Goal: Information Seeking & Learning: Learn about a topic

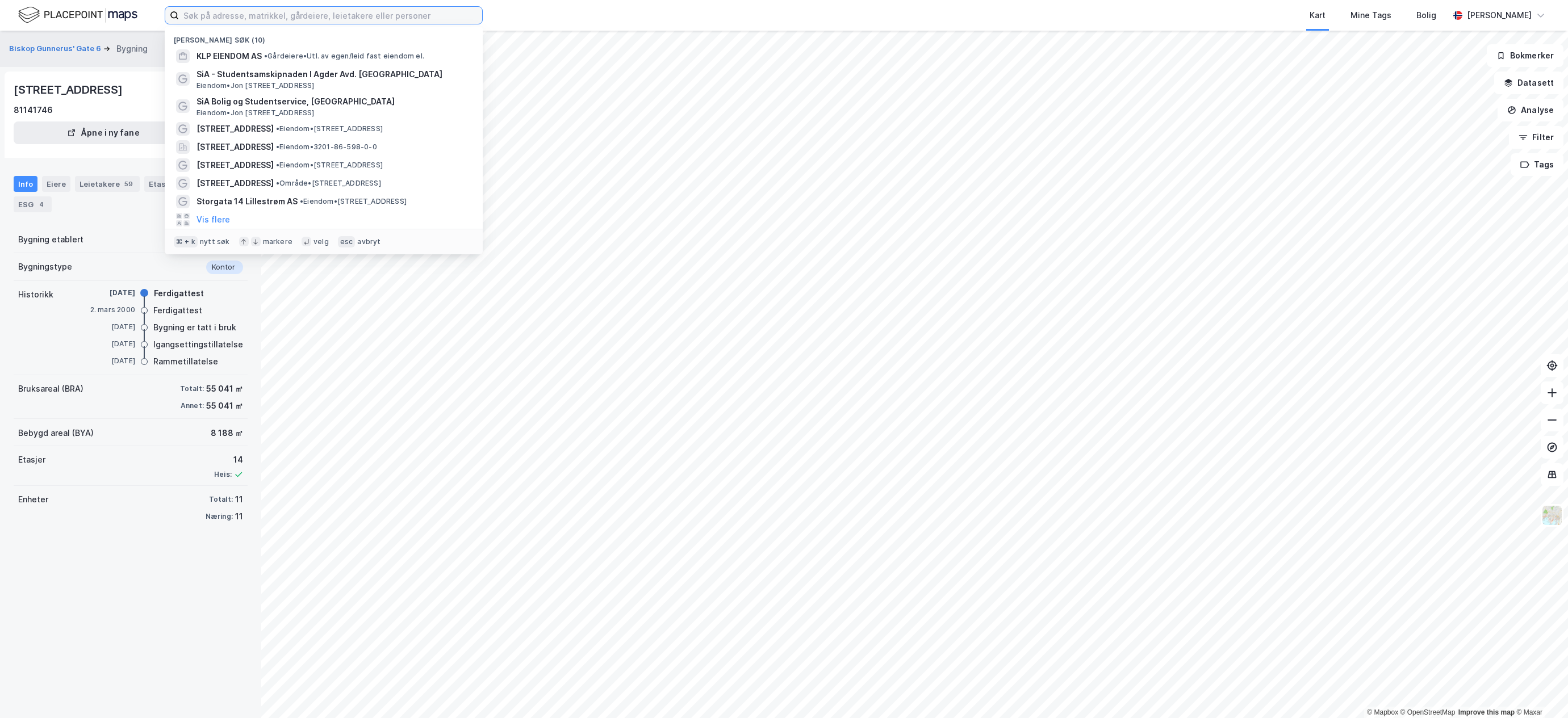
click at [247, 19] on input at bounding box center [331, 15] width 303 height 17
paste input "Riksveg 163"
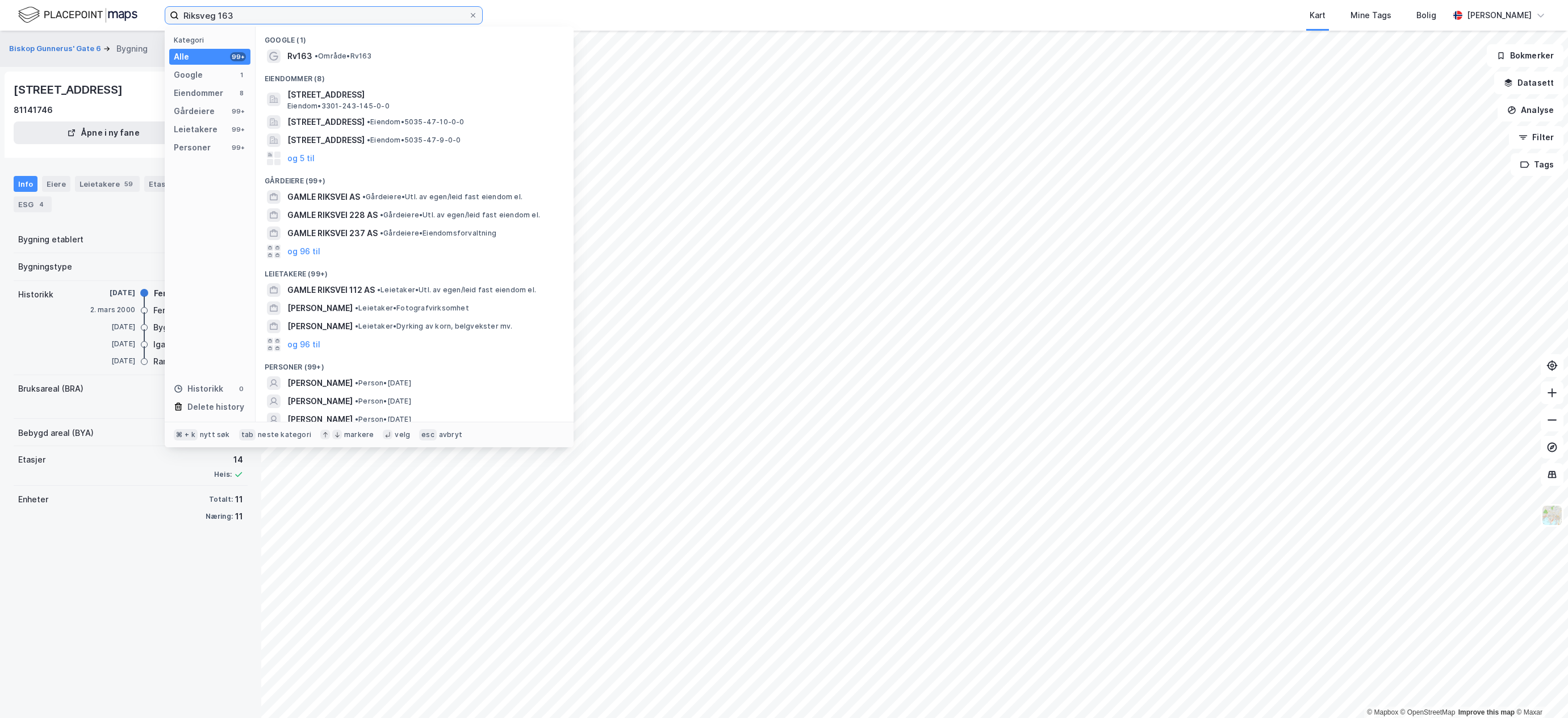
type input "Riksveg 163"
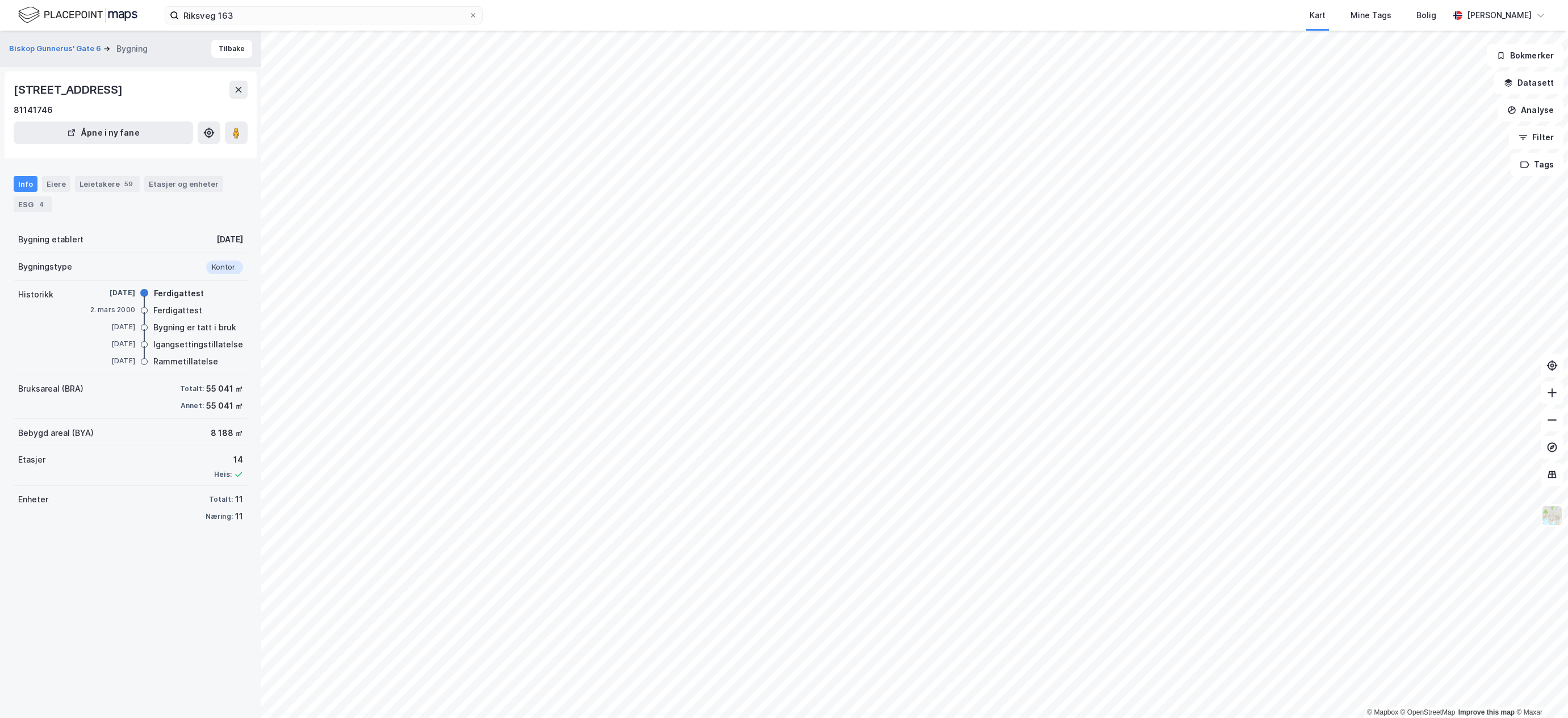
click at [681, 9] on div "Kart Mine Tags Bolig" at bounding box center [993, 15] width 911 height 30
